Goal: Task Accomplishment & Management: Use online tool/utility

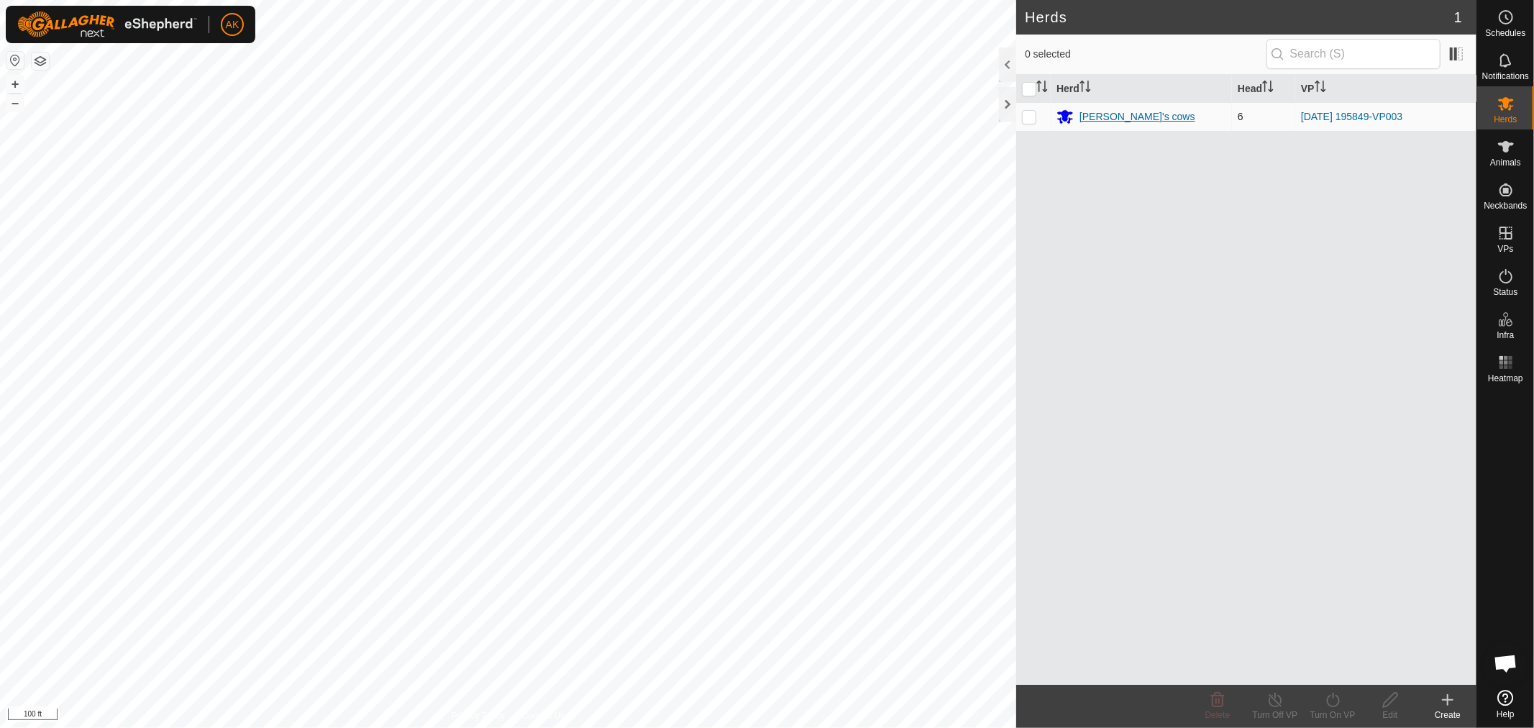
click at [1122, 119] on div "[PERSON_NAME]'s cows" at bounding box center [1138, 116] width 116 height 15
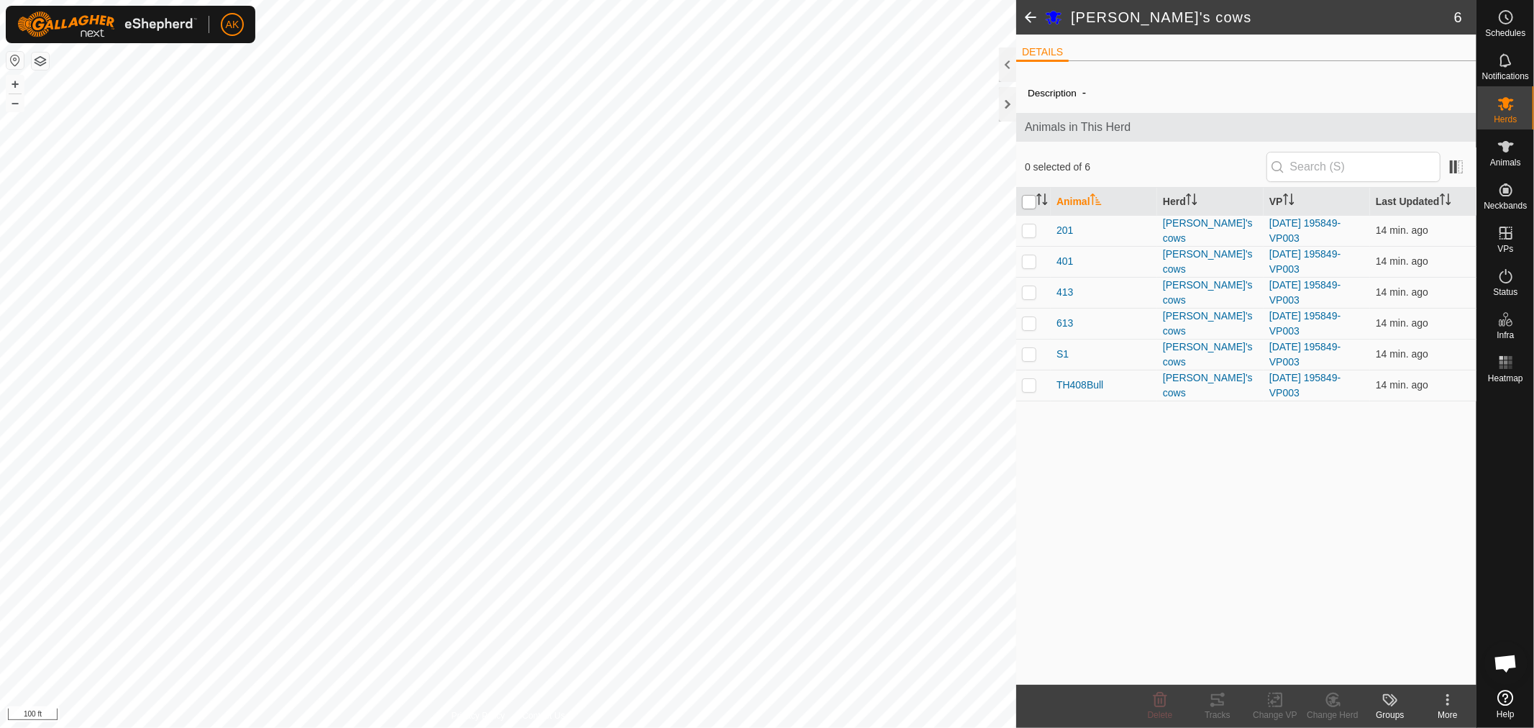
click at [1024, 199] on input "checkbox" at bounding box center [1029, 202] width 14 height 14
checkbox input "true"
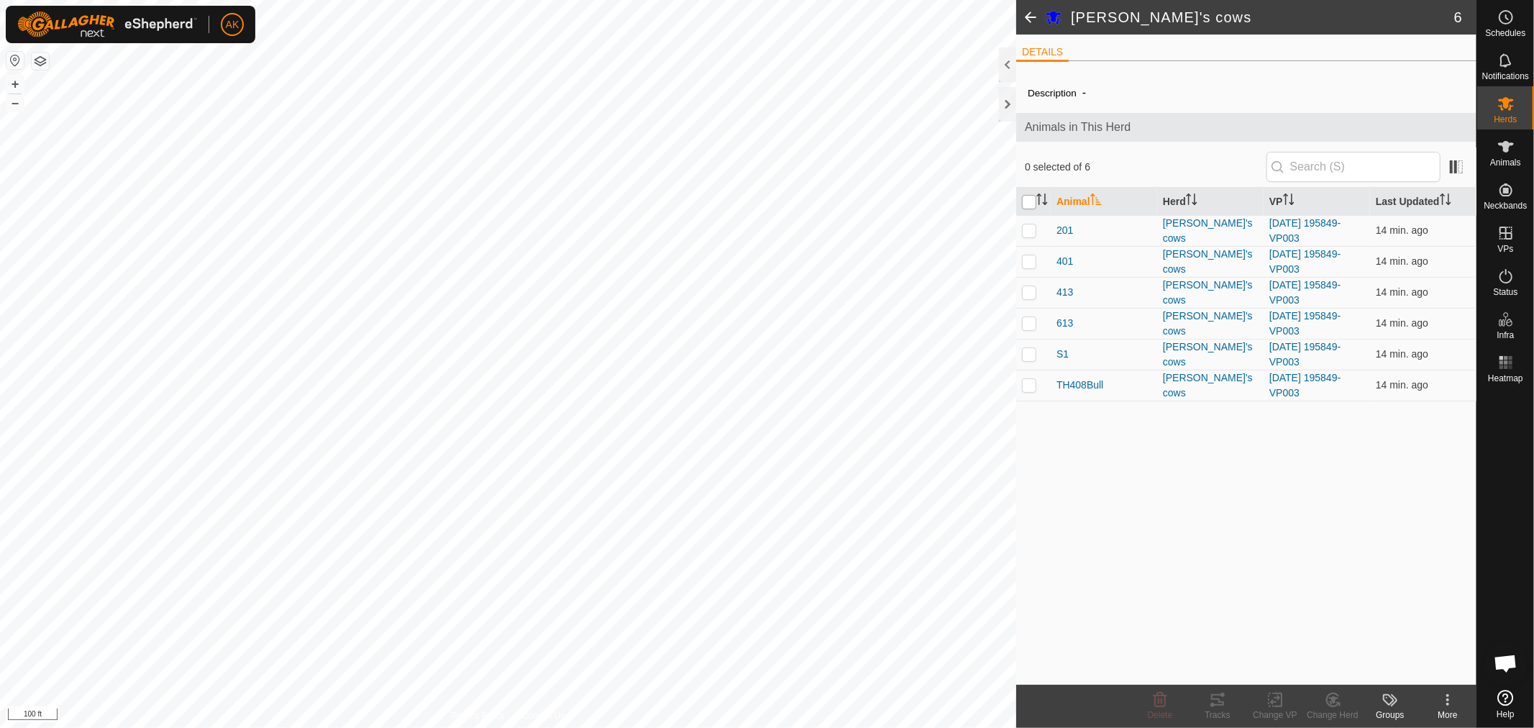
checkbox input "true"
click at [1220, 701] on icon at bounding box center [1217, 699] width 17 height 17
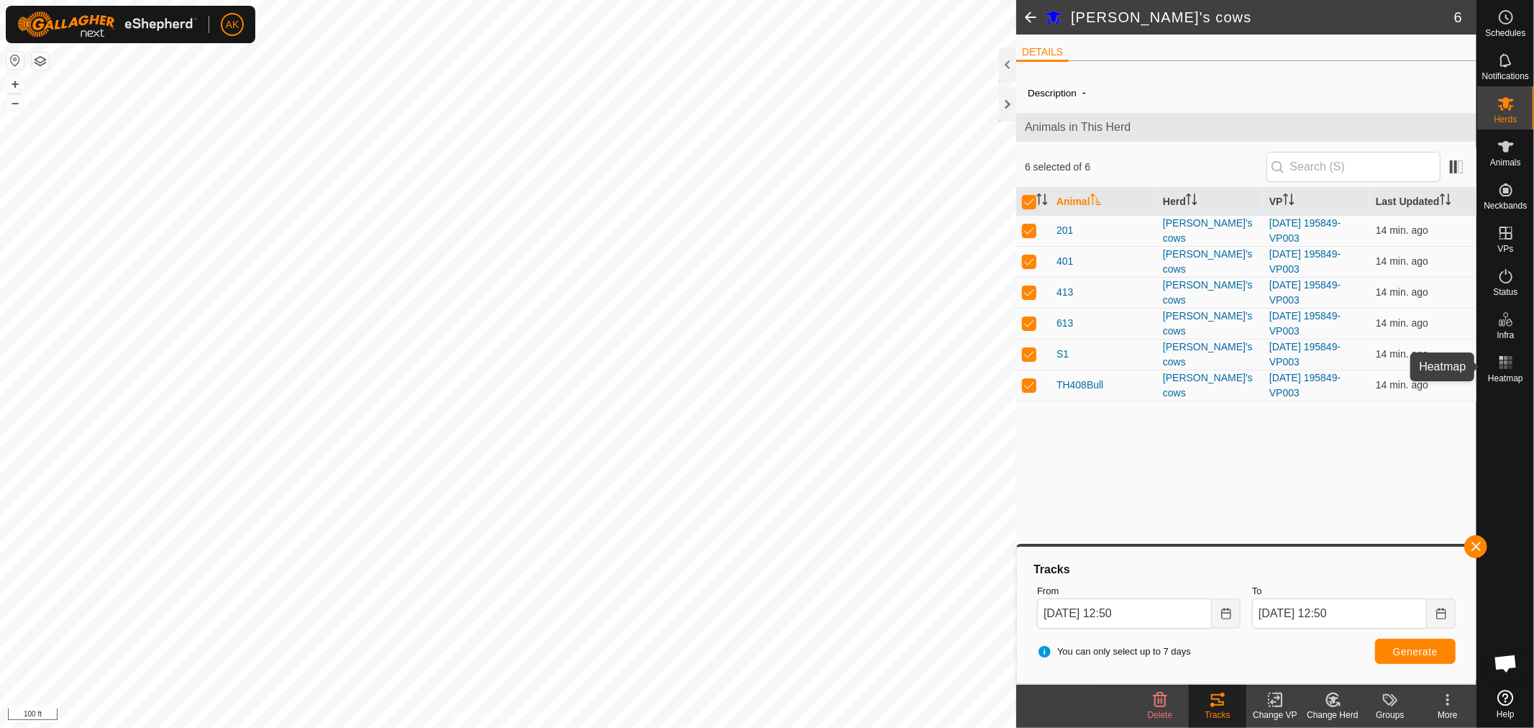
click at [1497, 365] on icon at bounding box center [1505, 362] width 17 height 17
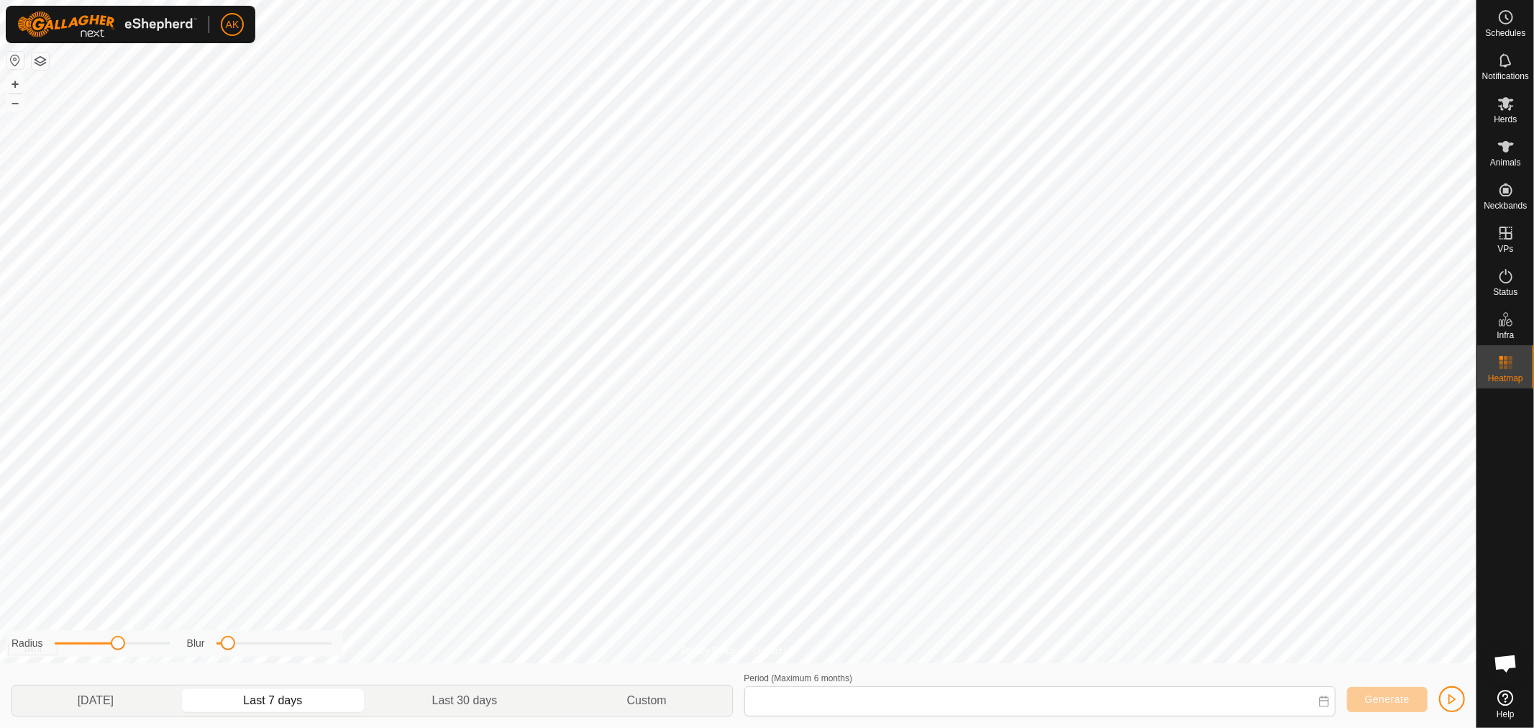
type input "[DATE] - [DATE]"
click at [110, 658] on div "Privacy Policy Contact Us TH408Bull 2565164800 [PERSON_NAME]'s cows [DATE] 1958…" at bounding box center [738, 364] width 1477 height 728
click at [383, 642] on div "Privacy Policy Contact Us TH408Bull 2565164800 [PERSON_NAME]'s cows [DATE] 1958…" at bounding box center [738, 364] width 1477 height 728
drag, startPoint x: 321, startPoint y: 647, endPoint x: 309, endPoint y: 652, distance: 12.3
click at [309, 652] on div "Radius Blur" at bounding box center [174, 643] width 337 height 27
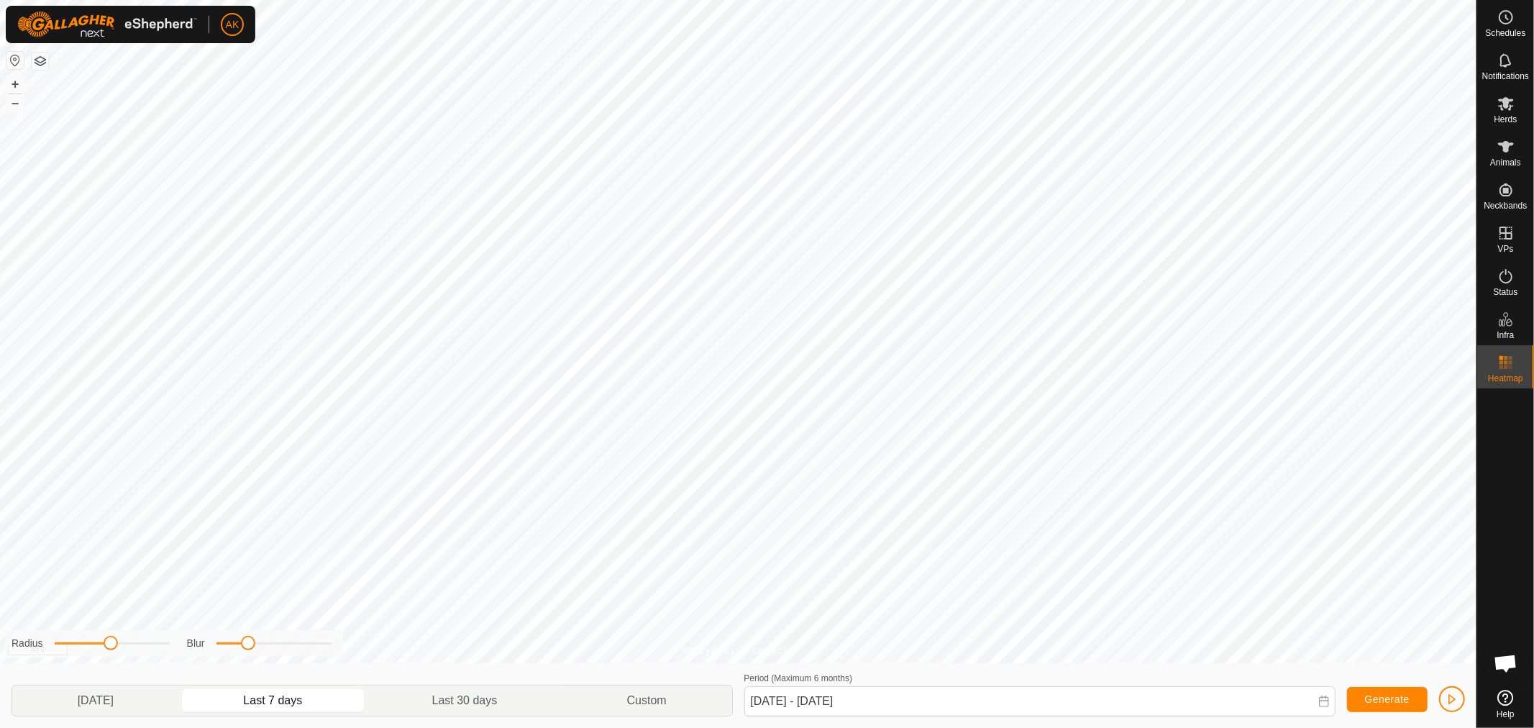
drag, startPoint x: 327, startPoint y: 645, endPoint x: 250, endPoint y: 670, distance: 80.3
click at [250, 670] on div "Radius Blur [DATE] Last 7 days Last 30 days Custom Period (Maximum 6 months) [D…" at bounding box center [738, 695] width 1477 height 65
click at [1508, 235] on icon at bounding box center [1505, 232] width 17 height 17
click at [1510, 242] on es-virtualpaddocks-svg-icon at bounding box center [1506, 233] width 26 height 23
click at [1424, 235] on link "In Rotation" at bounding box center [1415, 232] width 123 height 29
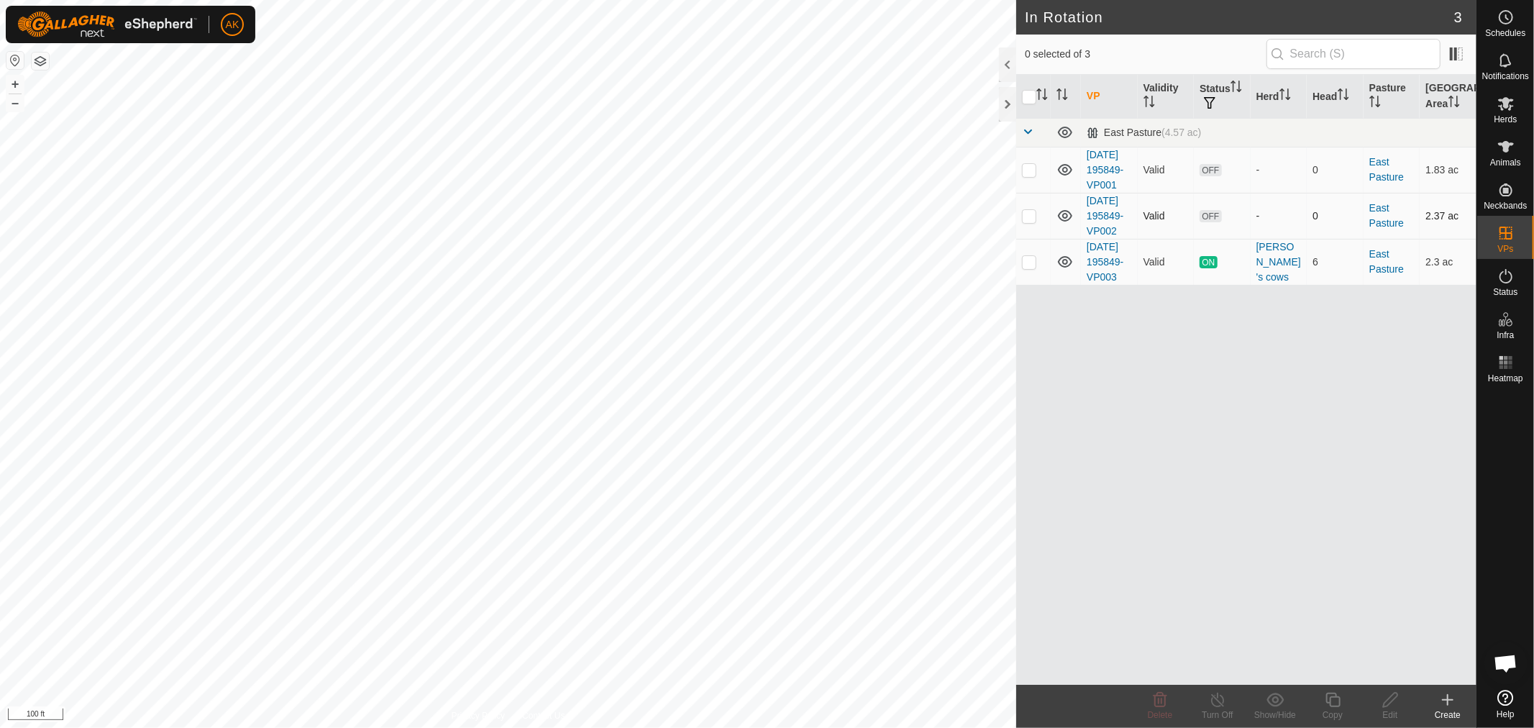
checkbox input "true"
click at [1329, 706] on icon at bounding box center [1333, 699] width 18 height 17
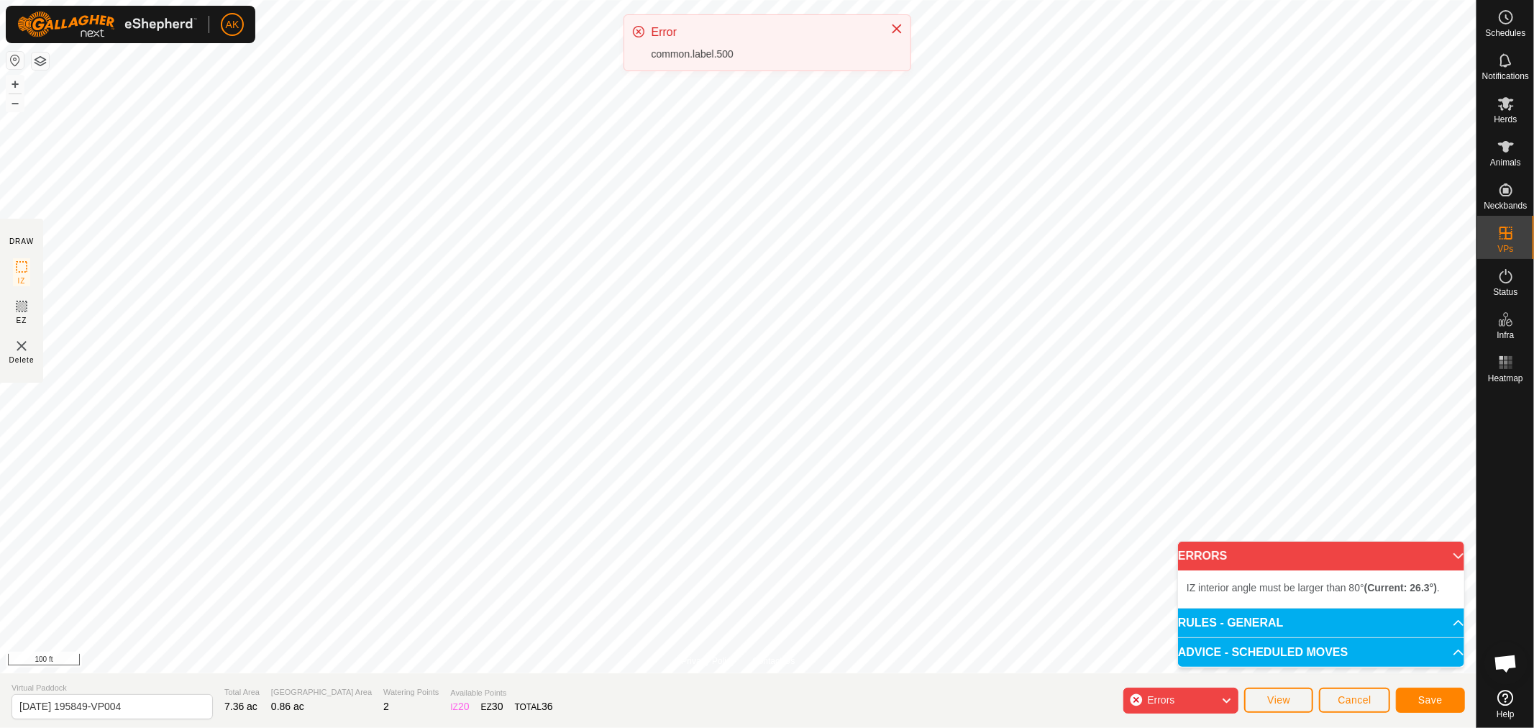
click at [1158, 702] on span "Errors" at bounding box center [1160, 700] width 27 height 12
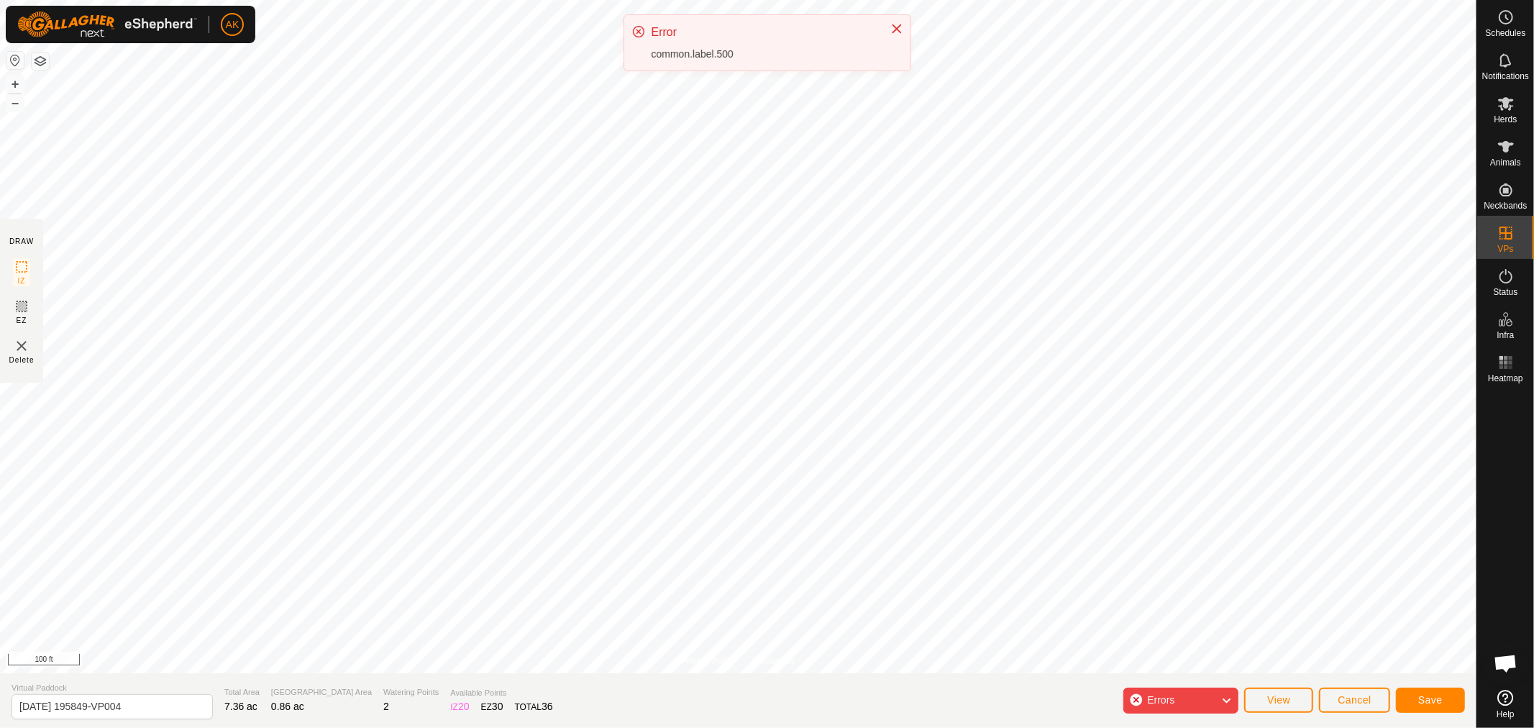
click at [1185, 699] on span "Errors" at bounding box center [1166, 700] width 39 height 19
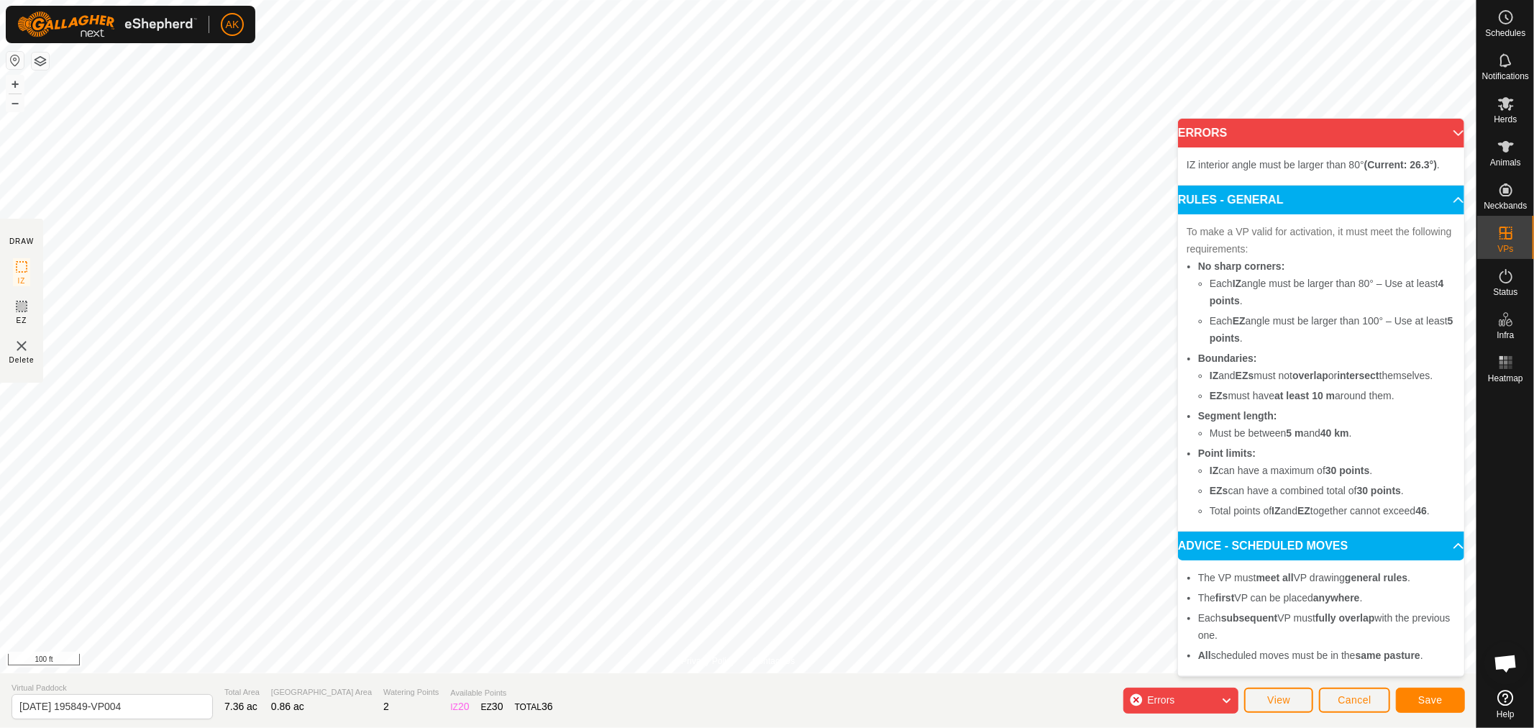
click at [1318, 163] on span "IZ interior angle must be larger than 80° (Current: 26.3°) ." at bounding box center [1313, 165] width 253 height 12
click at [1451, 121] on p-accordion-header "ERRORS" at bounding box center [1321, 133] width 286 height 29
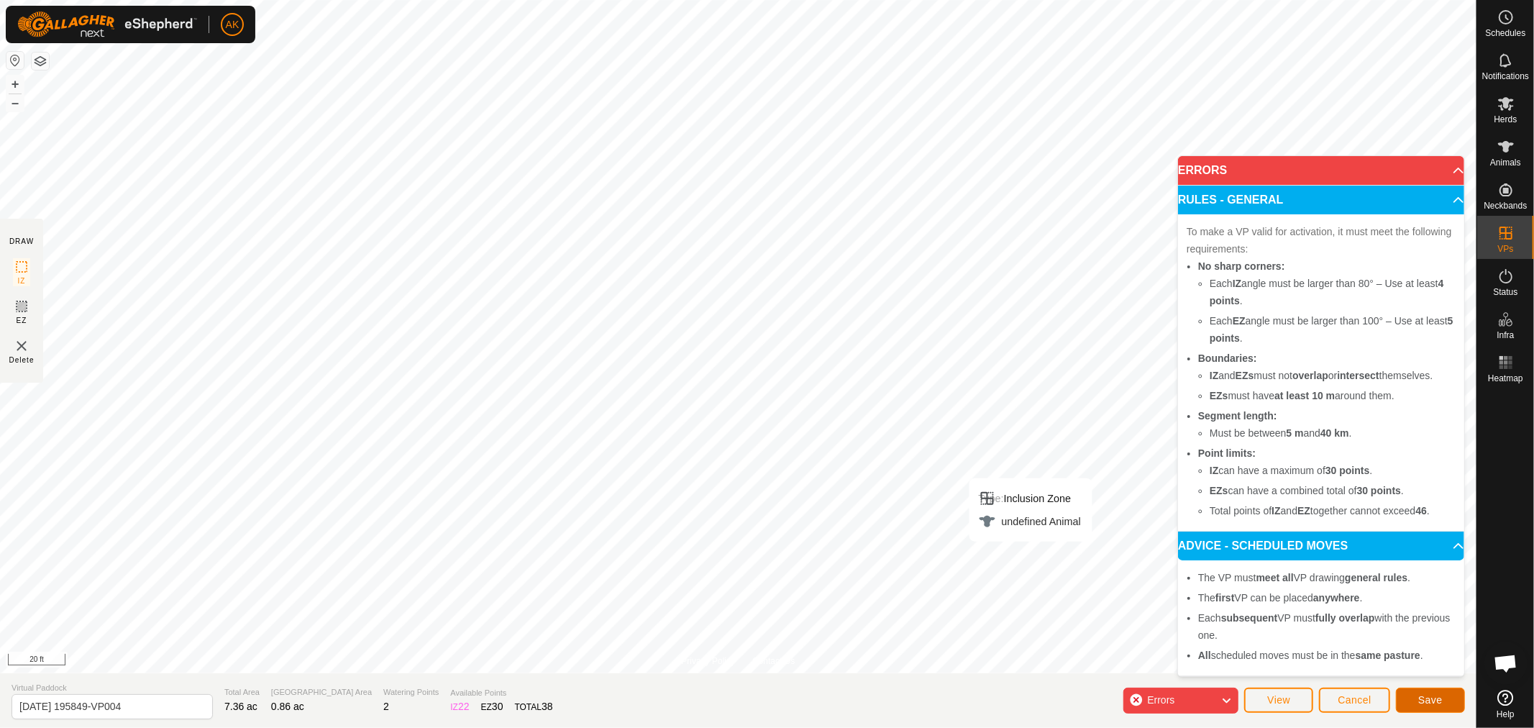
click at [1436, 698] on span "Save" at bounding box center [1430, 700] width 24 height 12
click at [998, 681] on div "Privacy Policy Contact Us Type: Inclusion Zone undefined Animal + – ⇧ i 100 ft …" at bounding box center [738, 364] width 1477 height 728
click at [875, 678] on div "Privacy Policy Contact Us Type: Inclusion Zone undefined Animal + – ⇧ i 100 ft …" at bounding box center [738, 364] width 1477 height 728
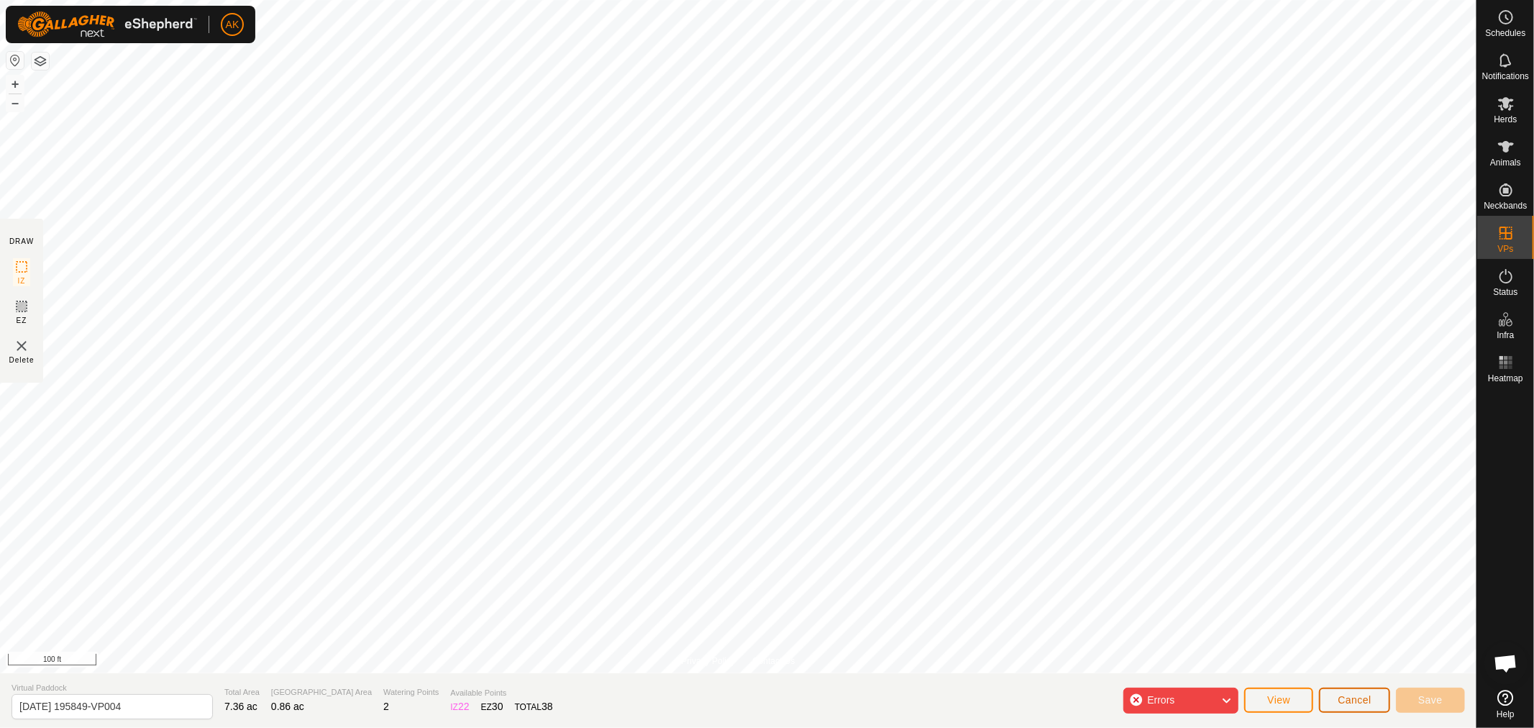
click at [1359, 701] on span "Cancel" at bounding box center [1355, 700] width 34 height 12
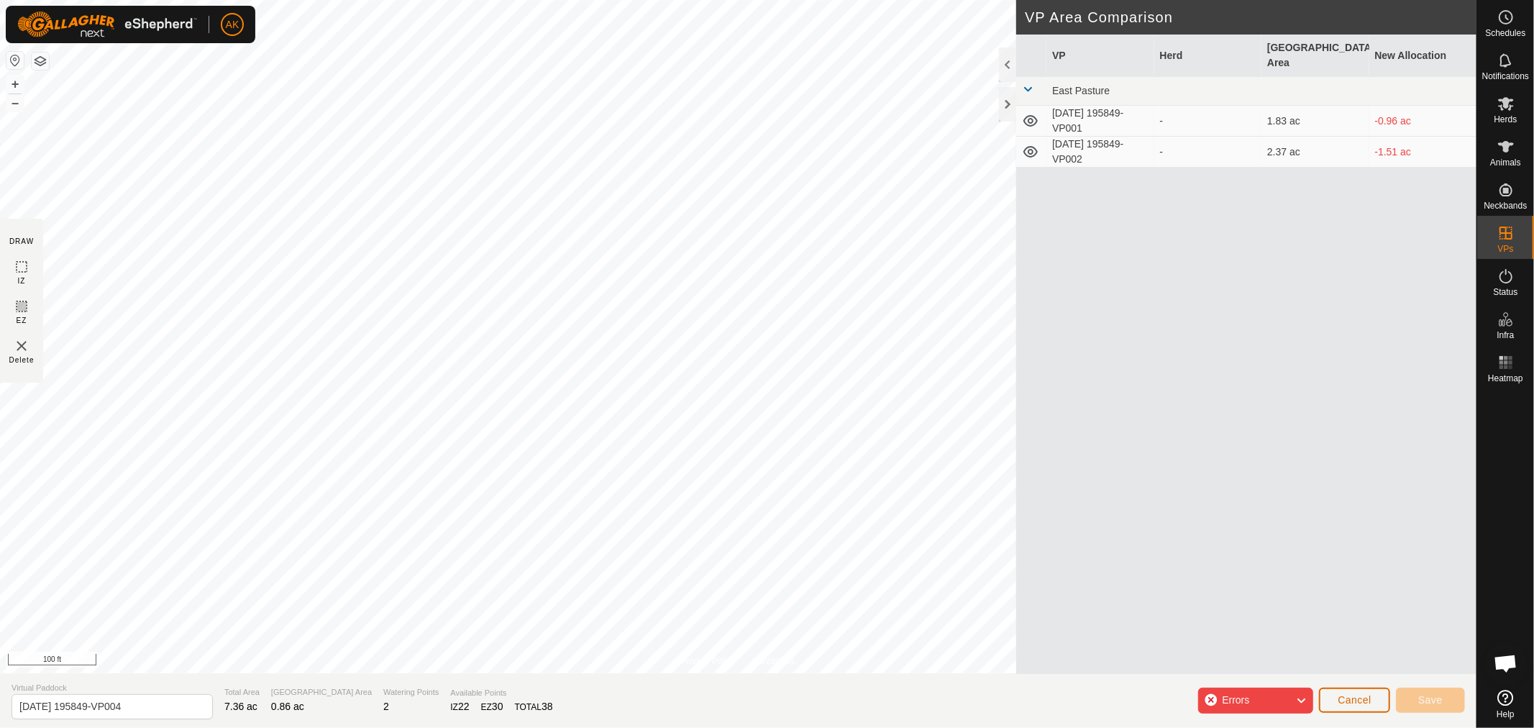
click at [1356, 700] on span "Cancel" at bounding box center [1355, 700] width 34 height 12
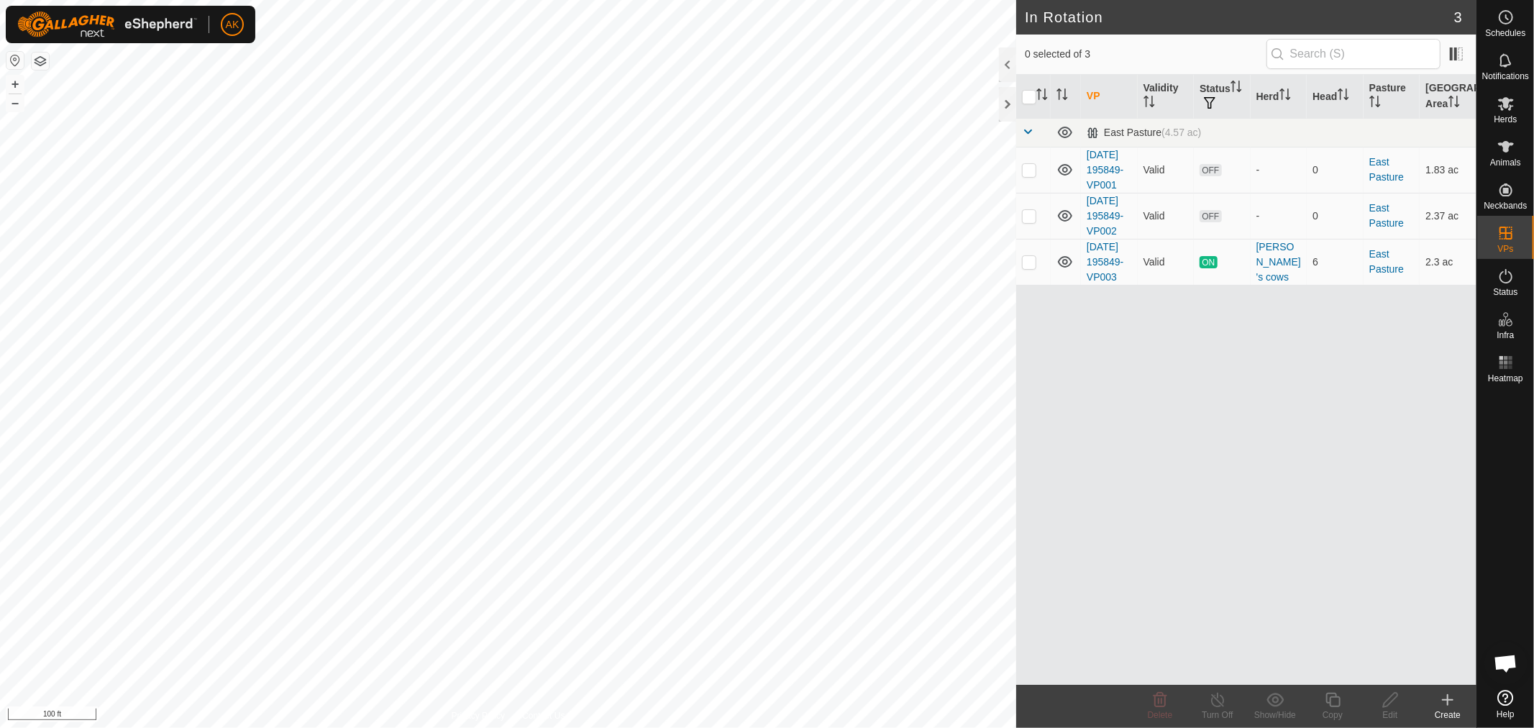
click at [1449, 698] on icon at bounding box center [1447, 699] width 17 height 17
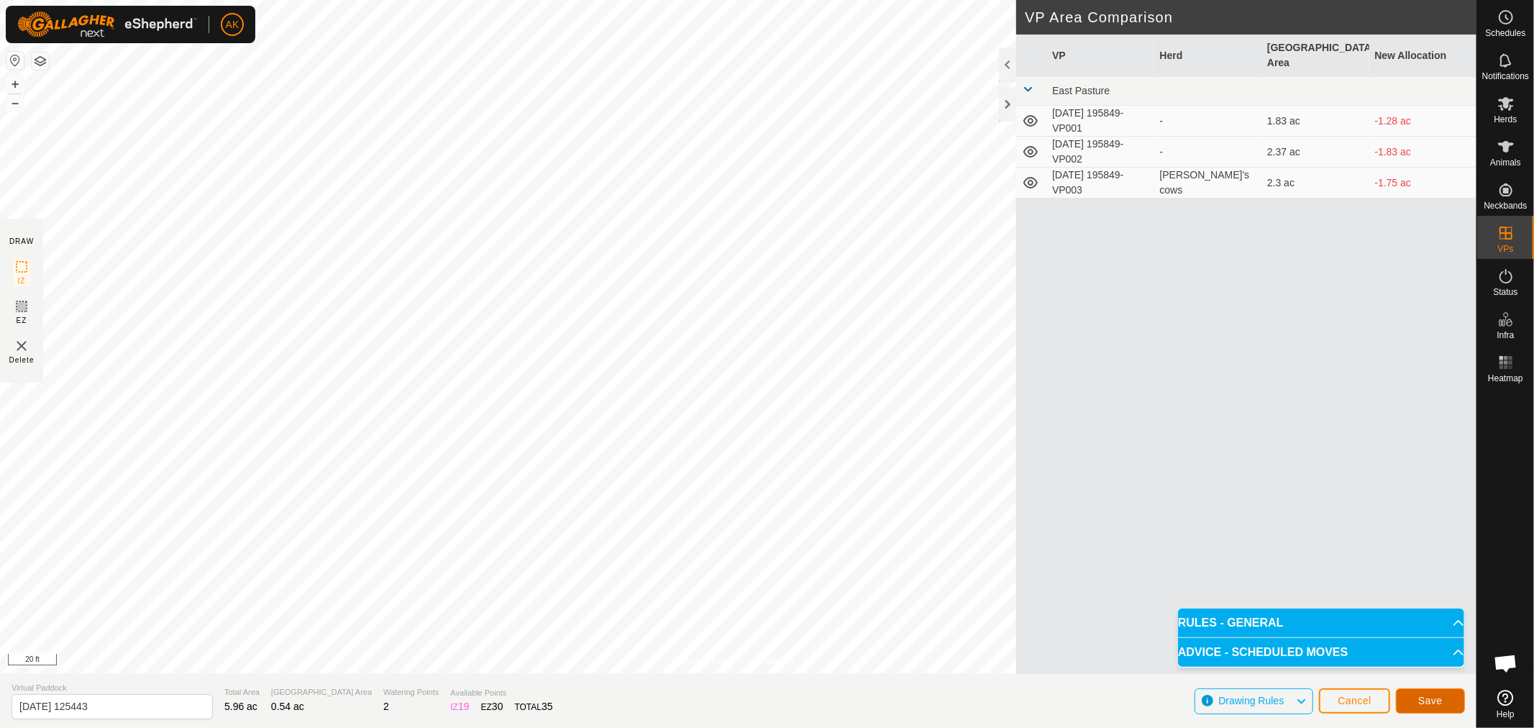
click at [1430, 702] on span "Save" at bounding box center [1430, 701] width 24 height 12
